Goal: Find specific page/section: Find specific page/section

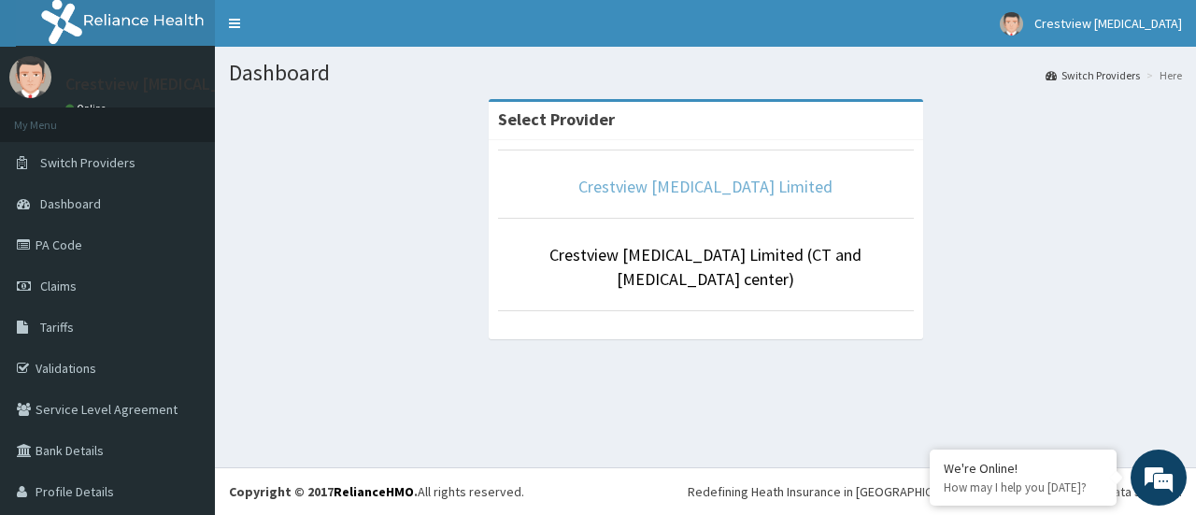
click at [636, 178] on link "Crestview [MEDICAL_DATA] Limited" at bounding box center [705, 186] width 254 height 21
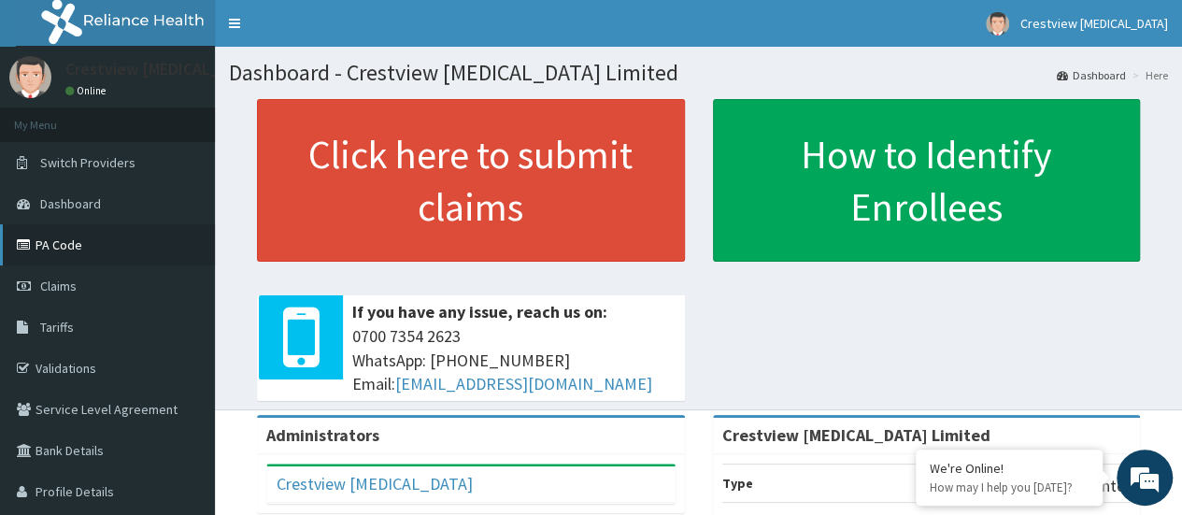
click at [56, 249] on link "PA Code" at bounding box center [107, 244] width 215 height 41
